Goal: Find specific page/section: Find specific page/section

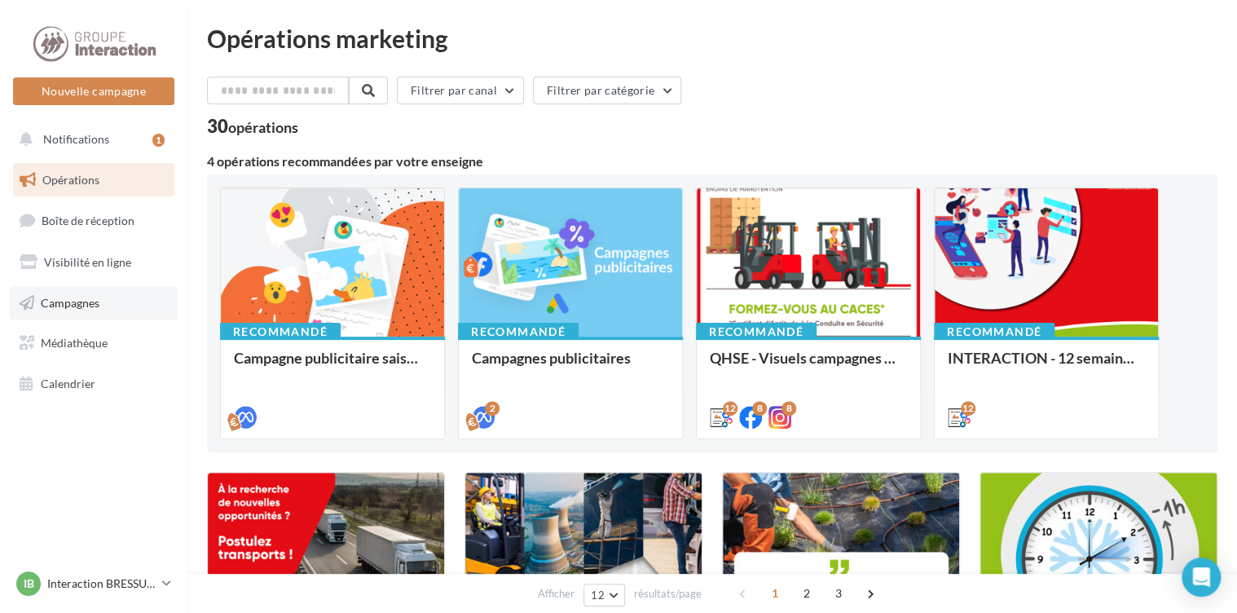
click at [92, 300] on span "Campagnes" at bounding box center [70, 302] width 59 height 14
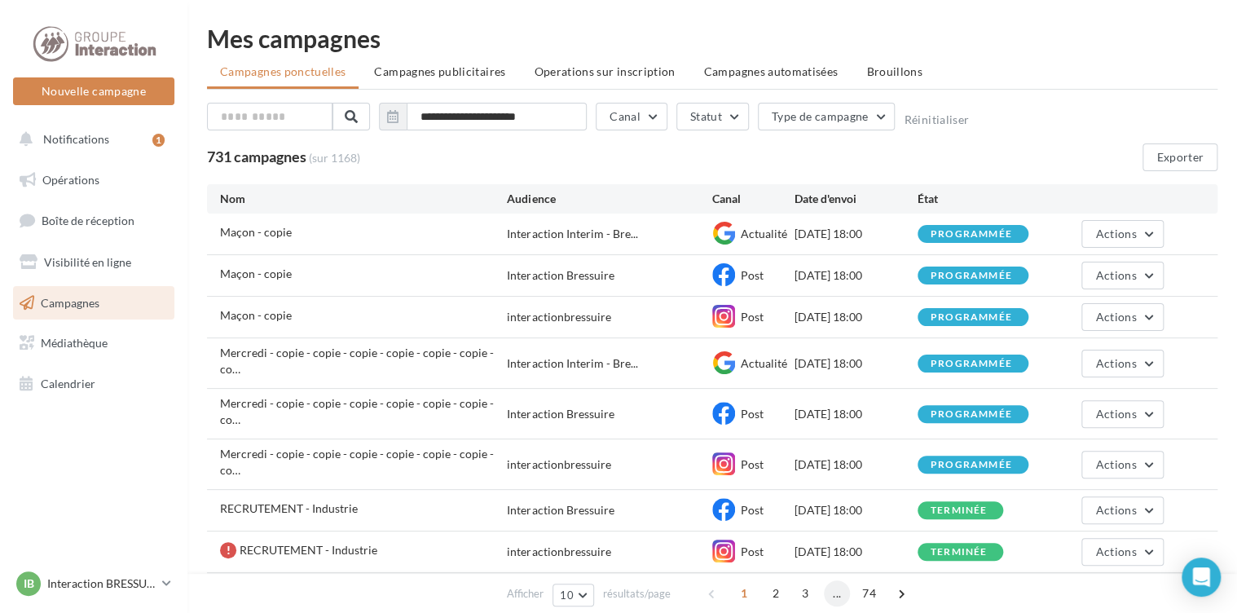
click at [838, 592] on span "..." at bounding box center [837, 593] width 26 height 26
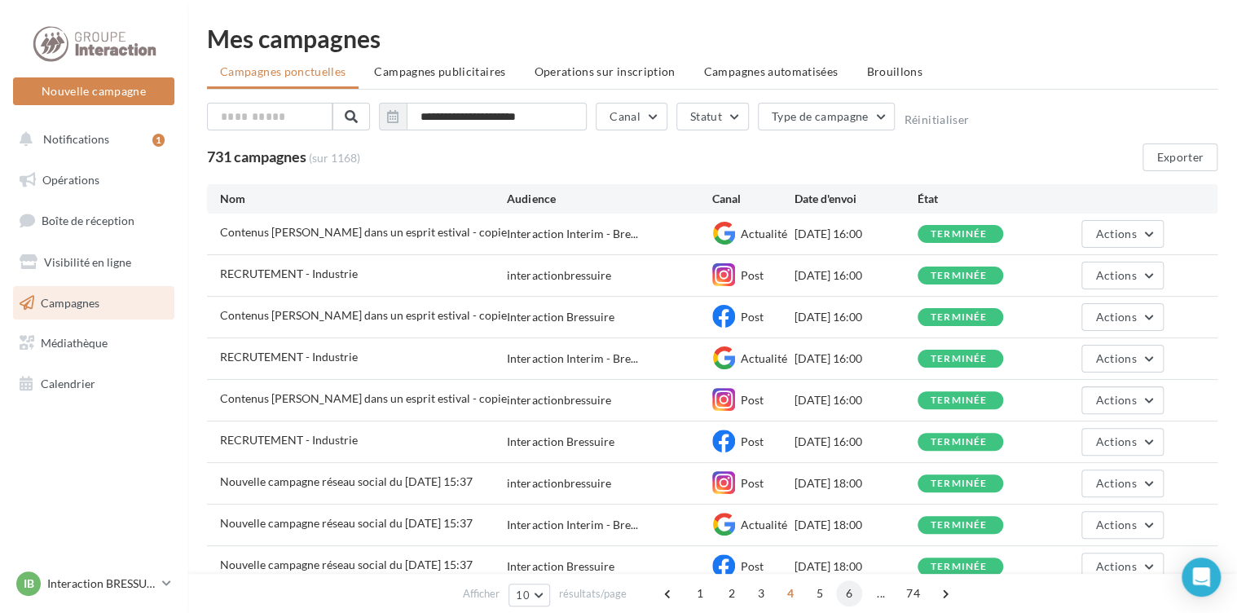
click at [849, 595] on span "6" at bounding box center [849, 593] width 26 height 26
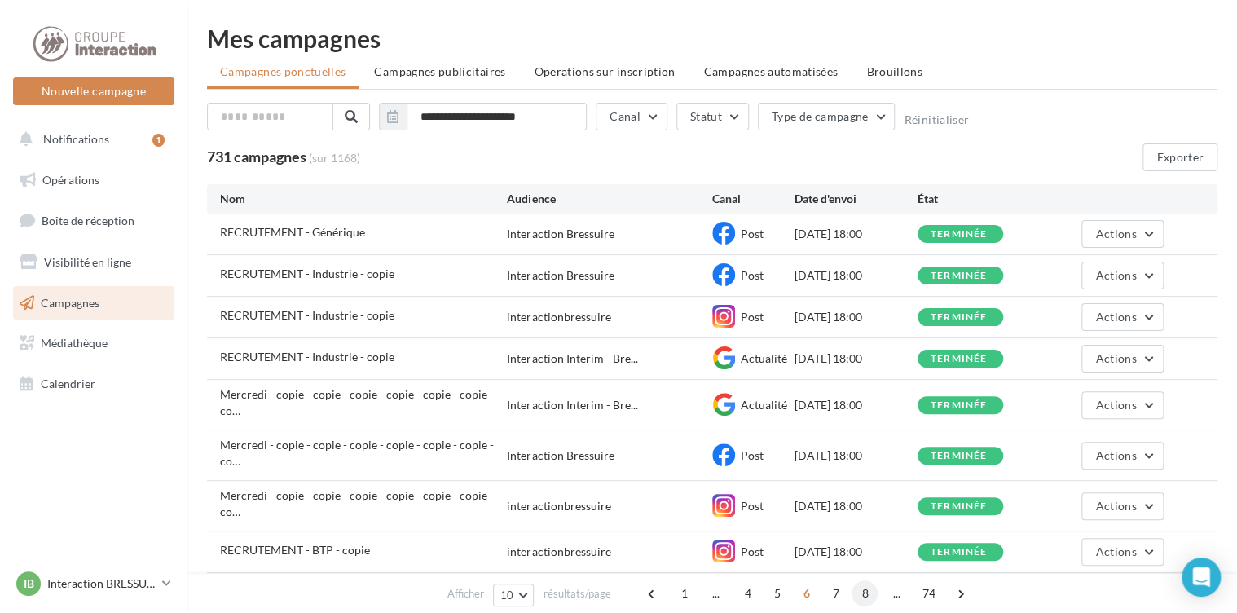
click at [862, 595] on span "8" at bounding box center [865, 593] width 26 height 26
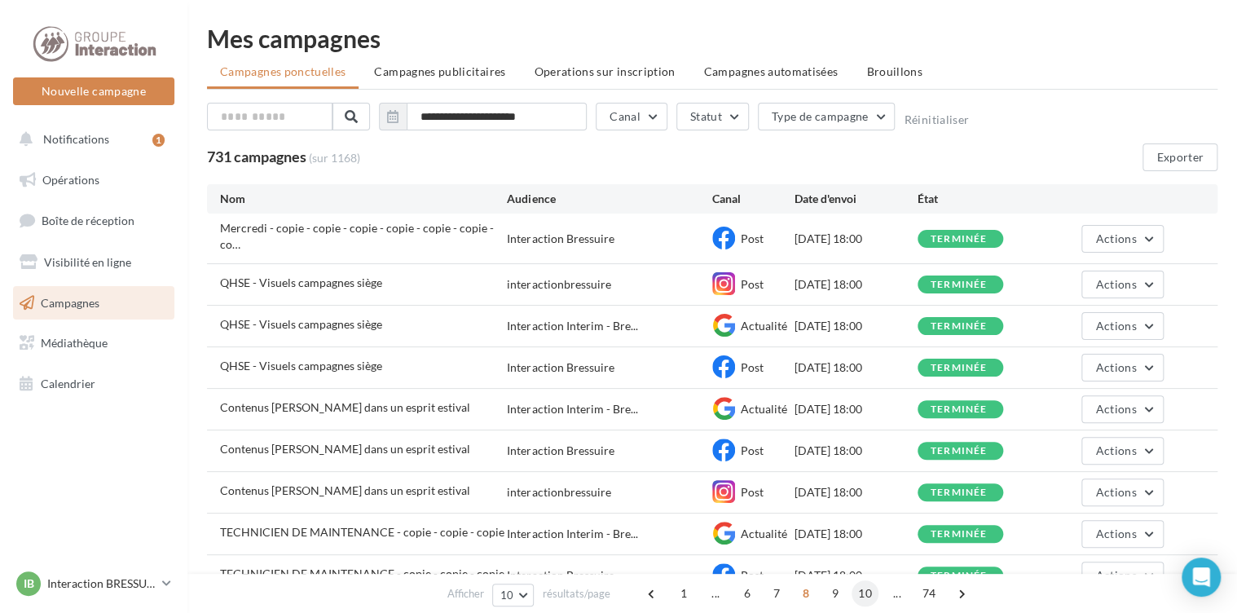
click at [864, 594] on span "10" at bounding box center [865, 593] width 27 height 26
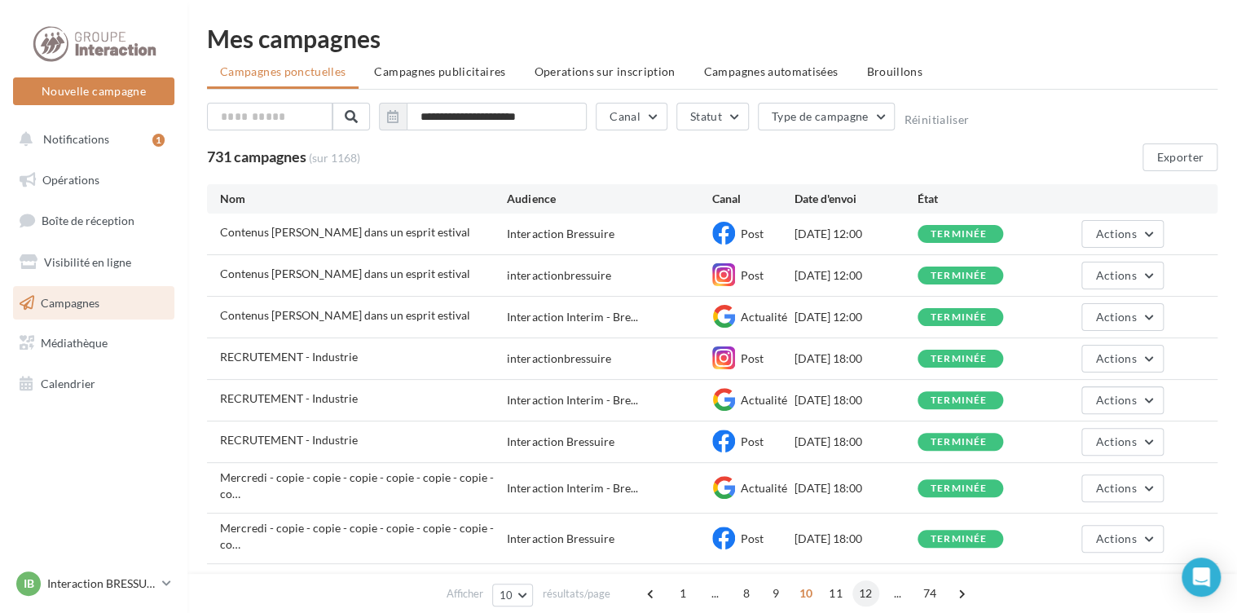
click at [867, 594] on span "12" at bounding box center [865, 593] width 27 height 26
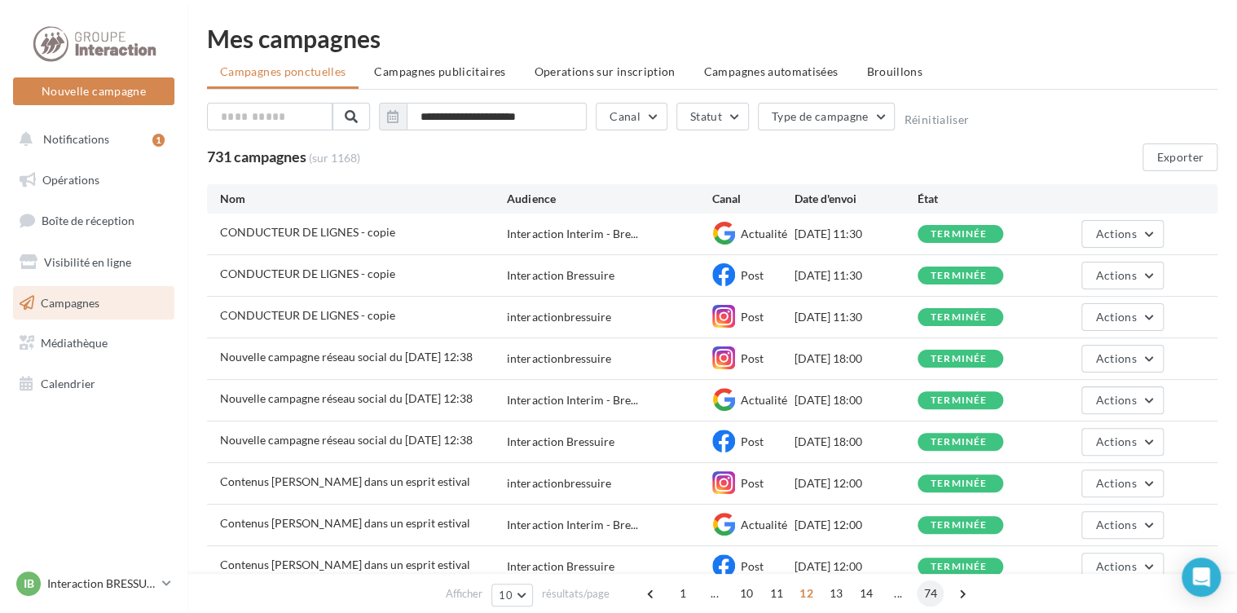
click at [930, 590] on span "74" at bounding box center [930, 593] width 27 height 26
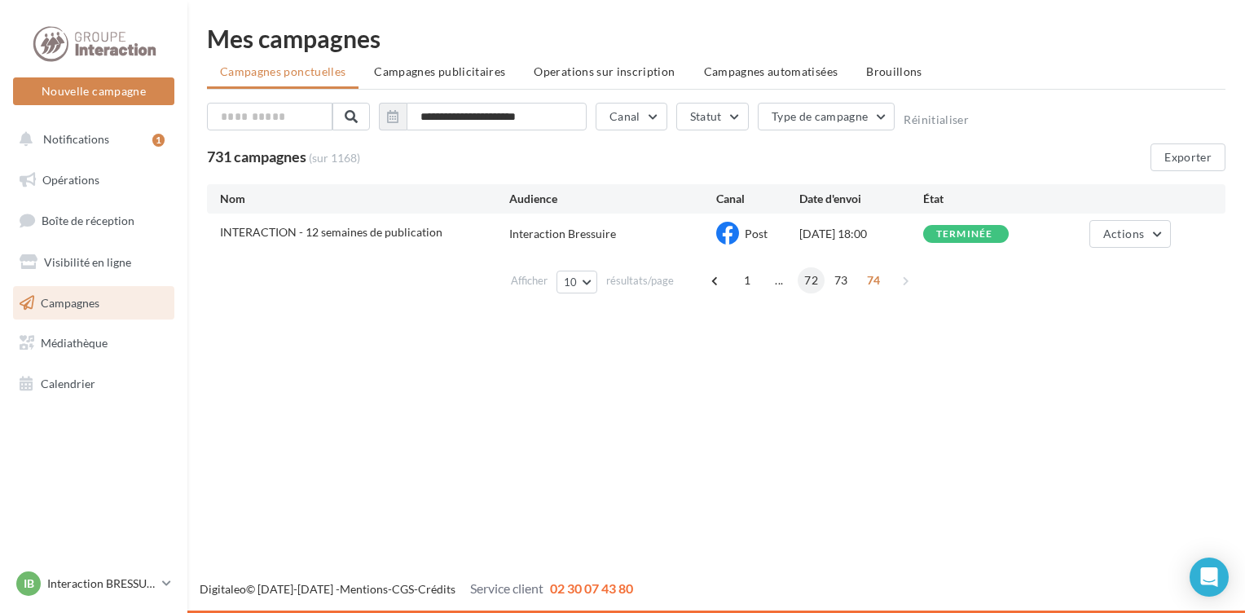
click at [803, 279] on span "72" at bounding box center [811, 280] width 27 height 26
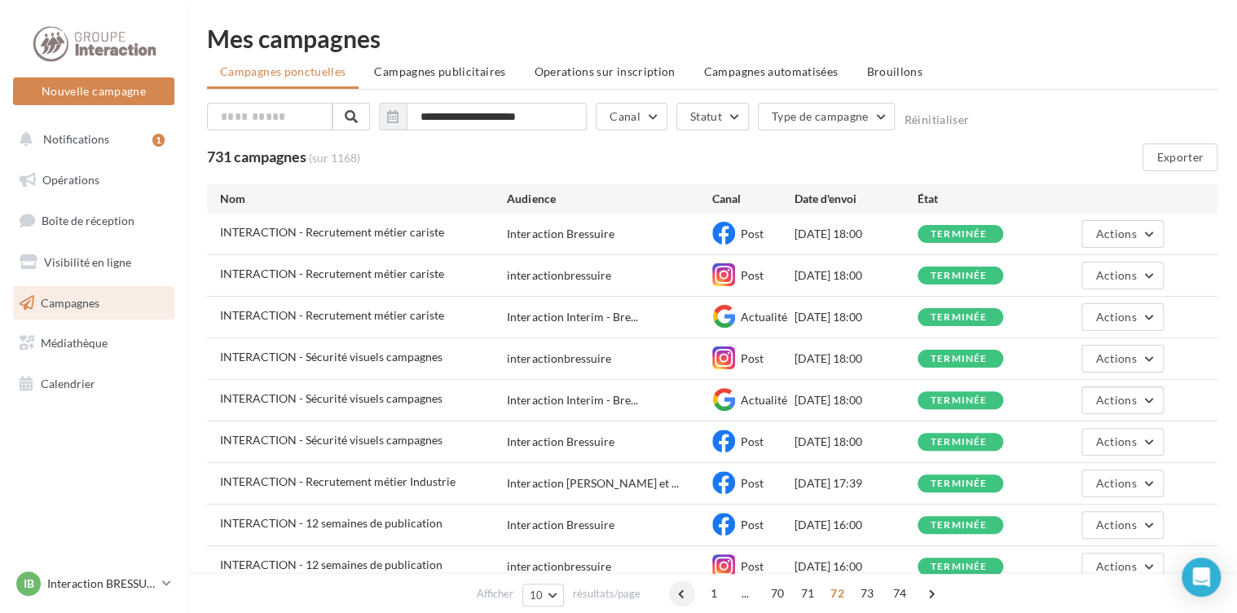
click at [682, 596] on span at bounding box center [682, 593] width 26 height 26
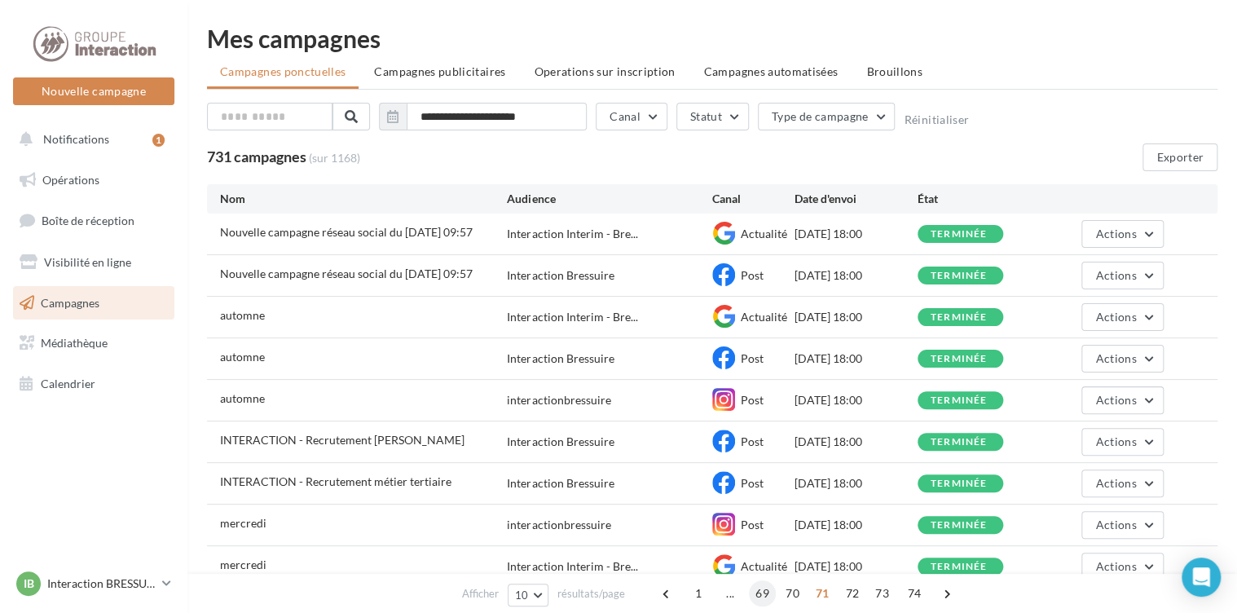
click at [757, 593] on span "69" at bounding box center [762, 593] width 27 height 26
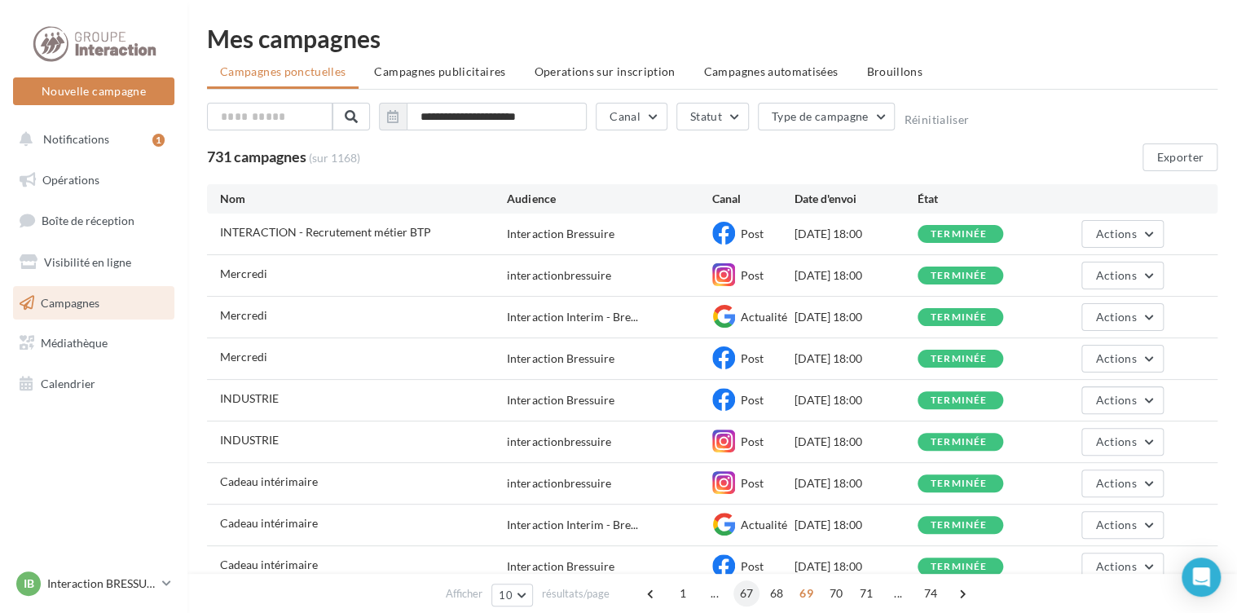
click at [741, 595] on span "67" at bounding box center [746, 593] width 27 height 26
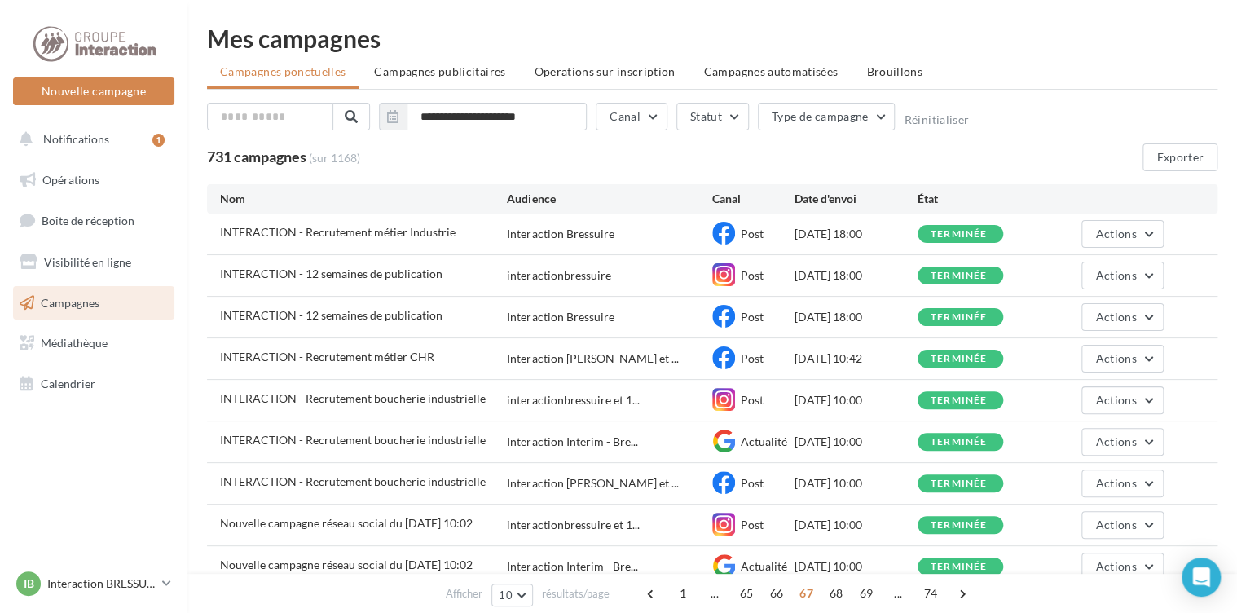
click at [741, 595] on span "65" at bounding box center [746, 593] width 27 height 26
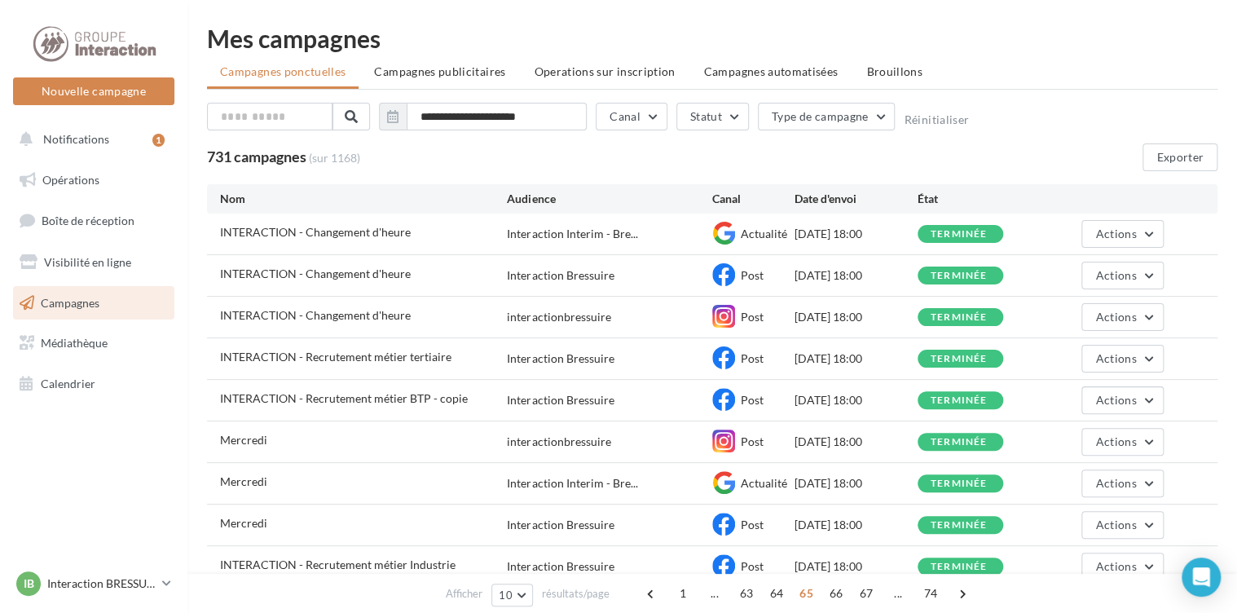
click at [741, 595] on span "63" at bounding box center [746, 593] width 27 height 26
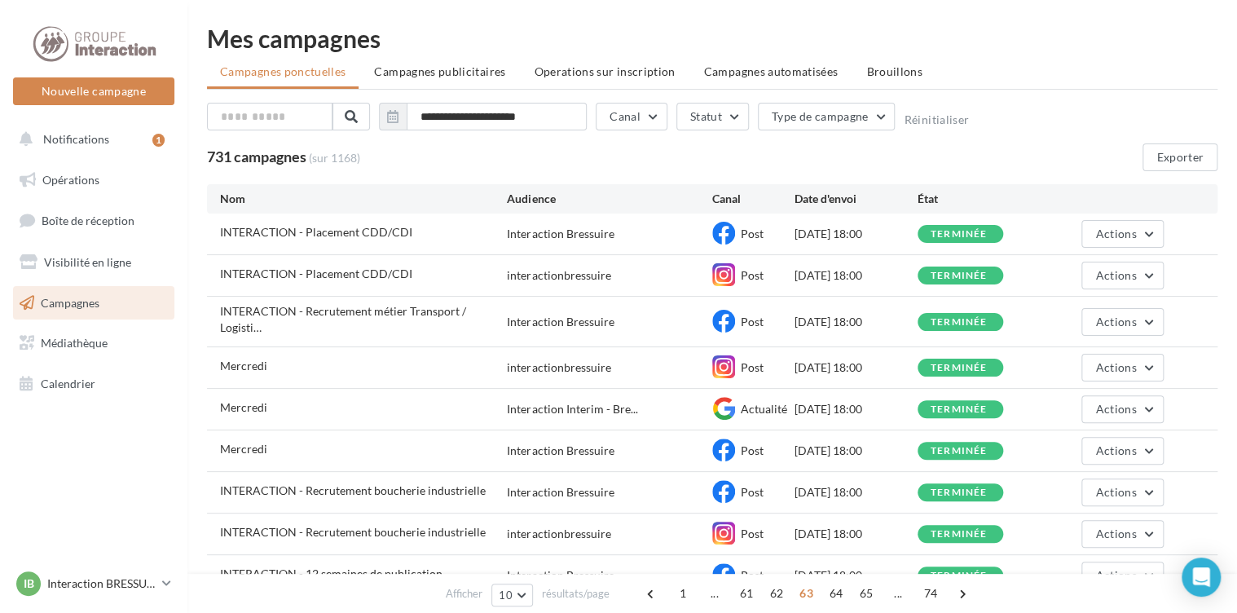
click at [741, 595] on span "61" at bounding box center [746, 593] width 27 height 26
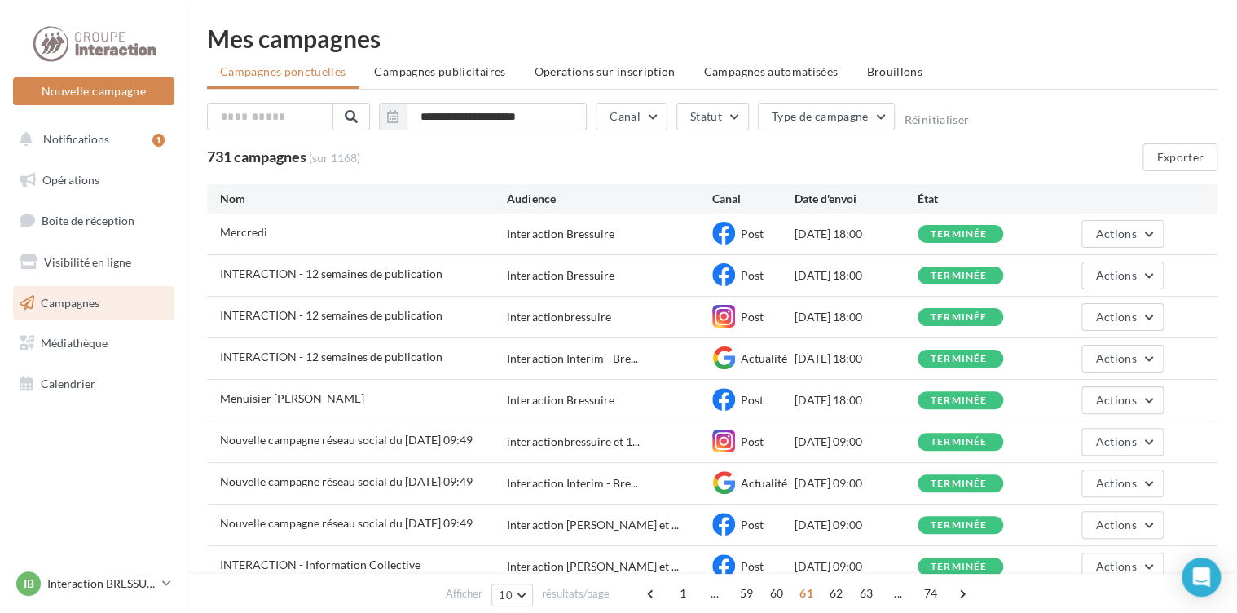
click at [741, 595] on span "59" at bounding box center [746, 593] width 27 height 26
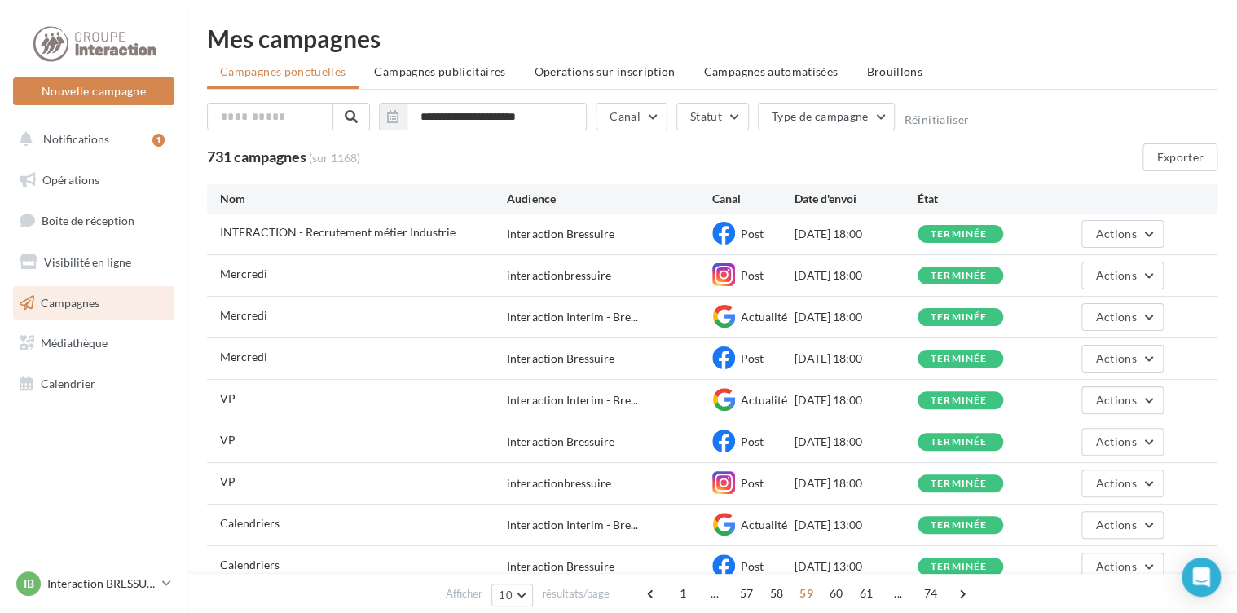
click at [741, 595] on span "57" at bounding box center [746, 593] width 27 height 26
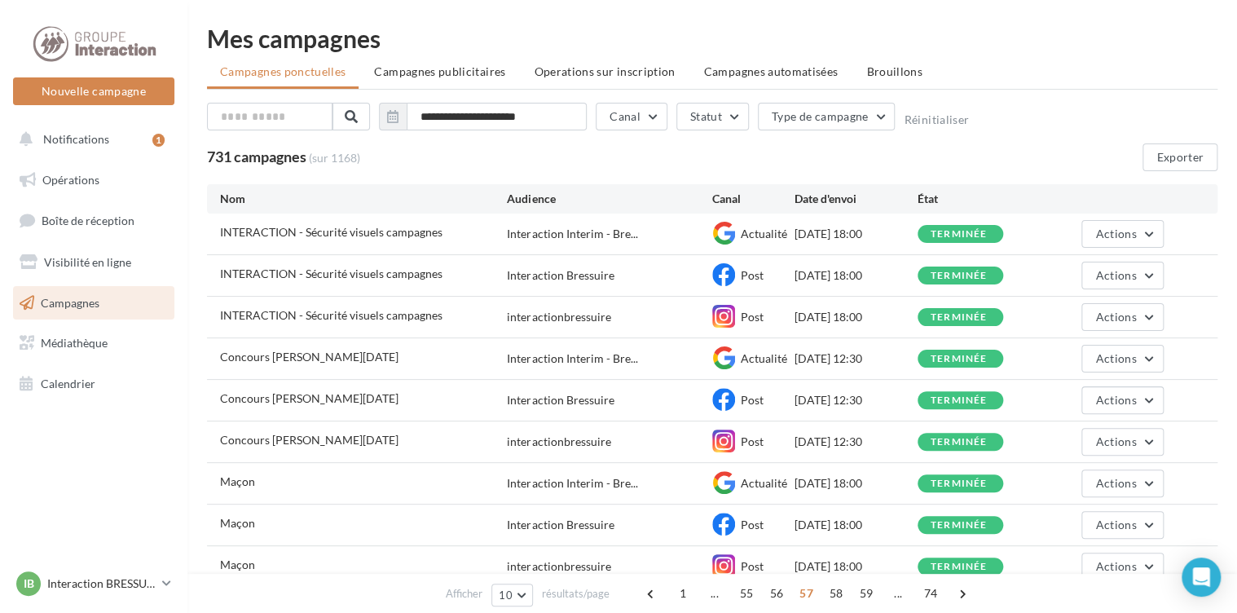
click at [741, 595] on span "55" at bounding box center [746, 593] width 27 height 26
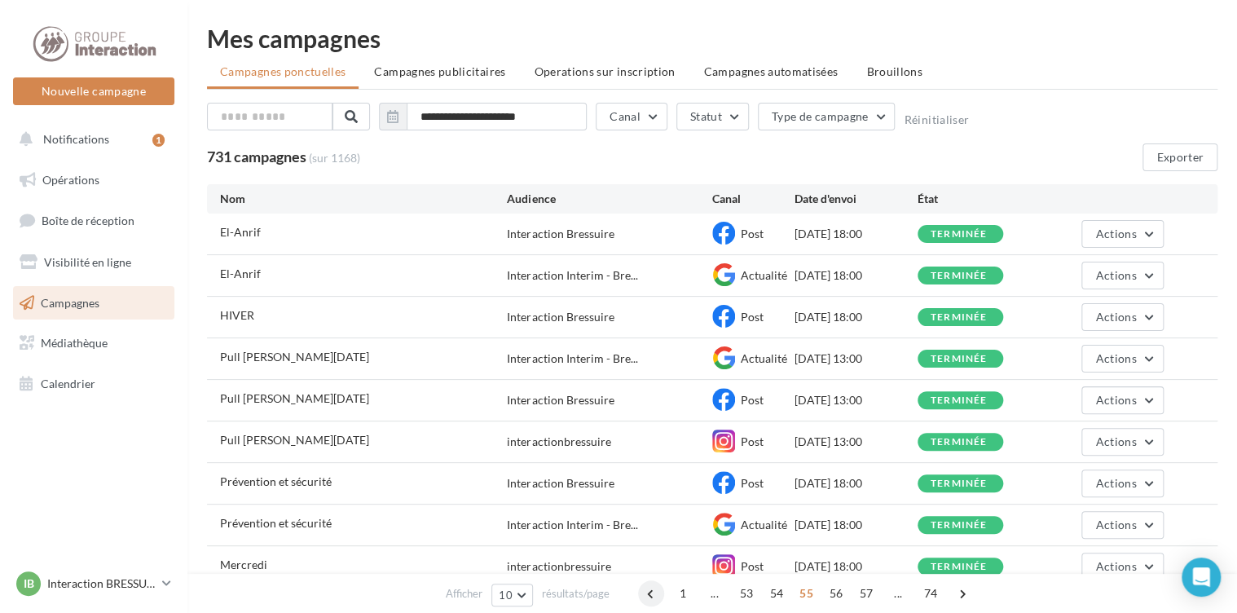
click at [649, 592] on span at bounding box center [651, 593] width 26 height 26
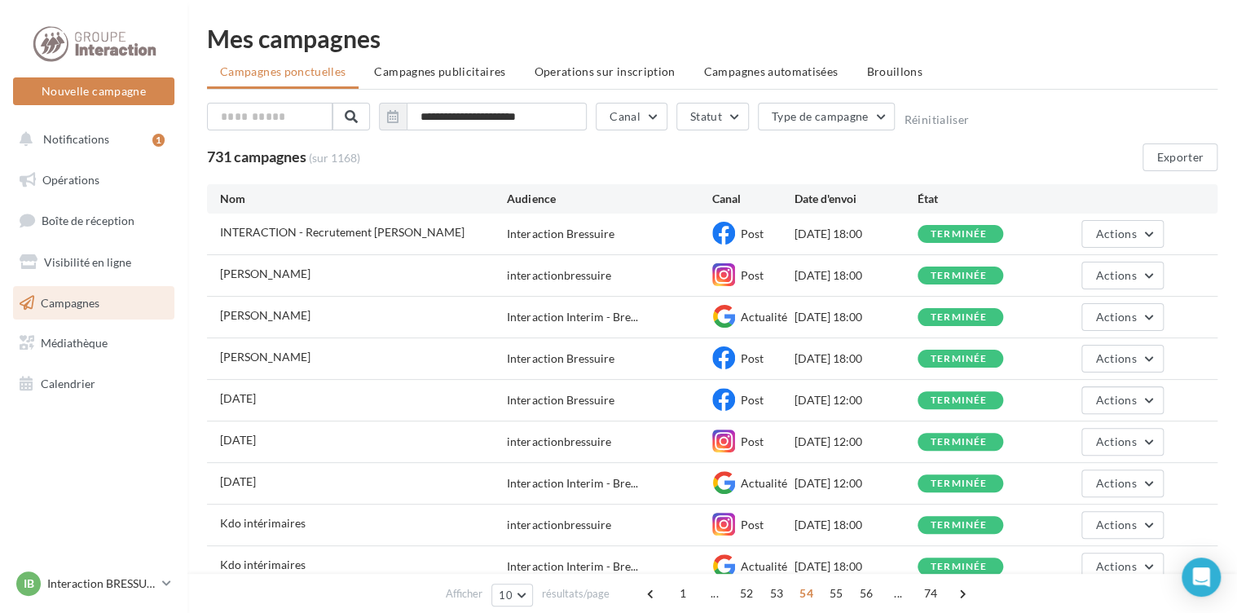
click at [649, 592] on span at bounding box center [651, 593] width 26 height 26
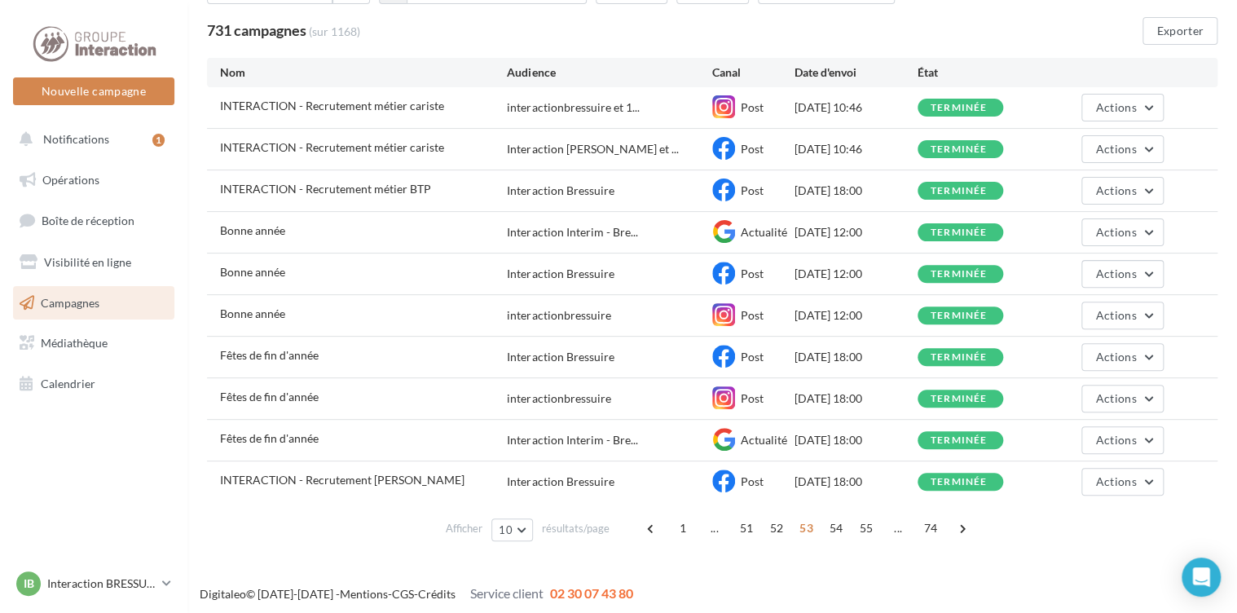
scroll to position [128, 0]
